Goal: Find specific page/section: Find specific page/section

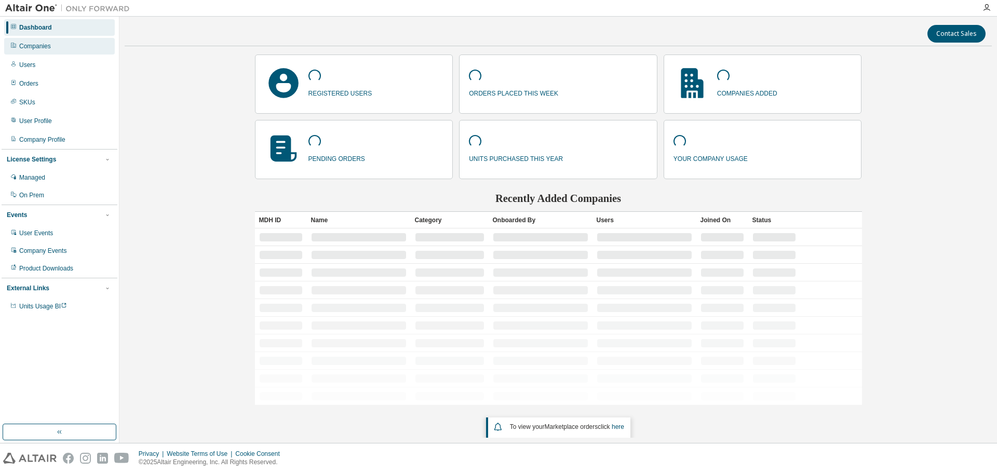
click at [34, 48] on div "Companies" at bounding box center [35, 46] width 32 height 8
